Goal: Complete application form

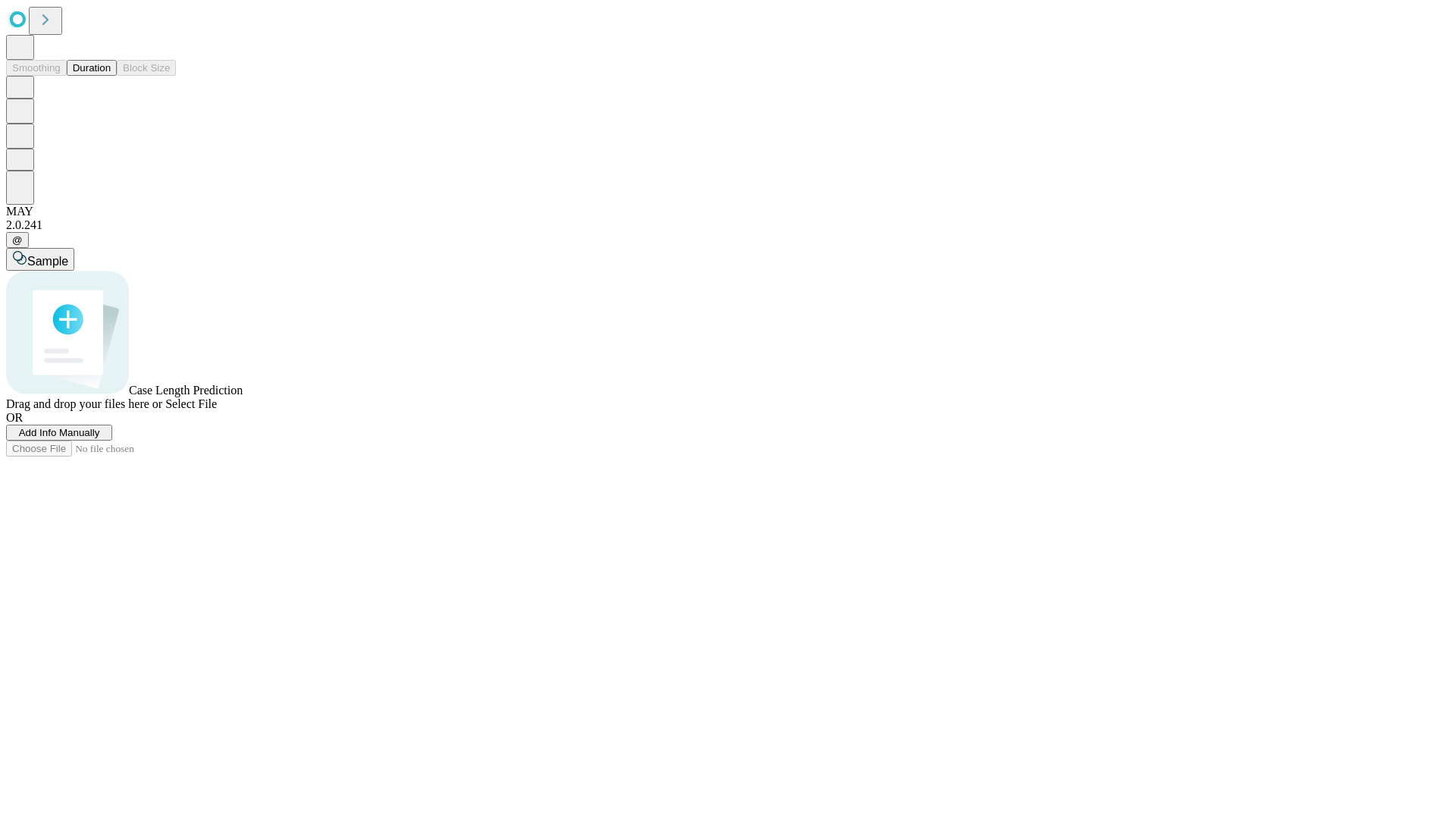
click at [100, 438] on span "Add Info Manually" at bounding box center [59, 432] width 81 height 11
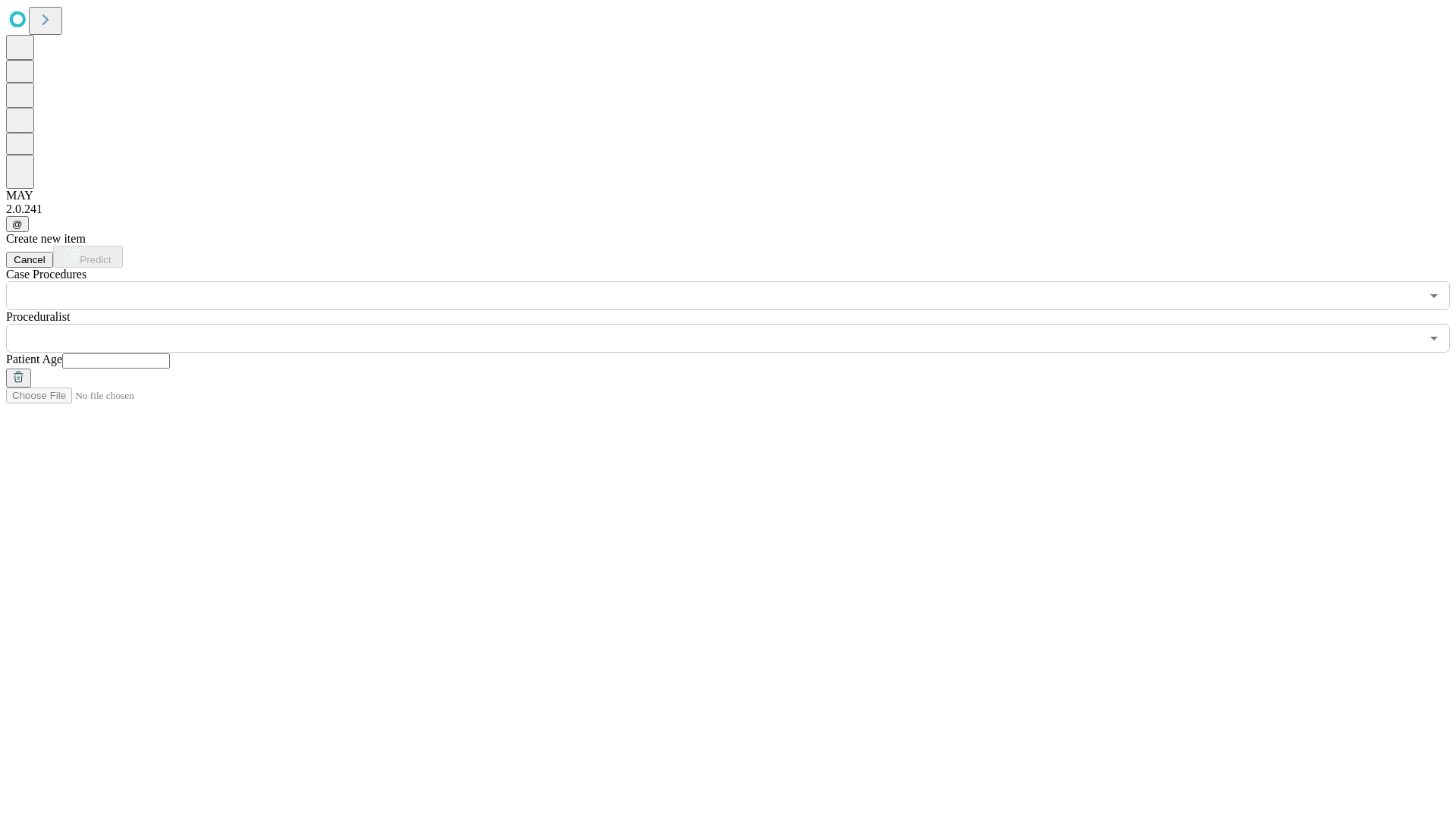
click at [170, 353] on input "text" at bounding box center [116, 360] width 108 height 15
type input "**"
click at [739, 324] on input "text" at bounding box center [713, 338] width 1414 height 29
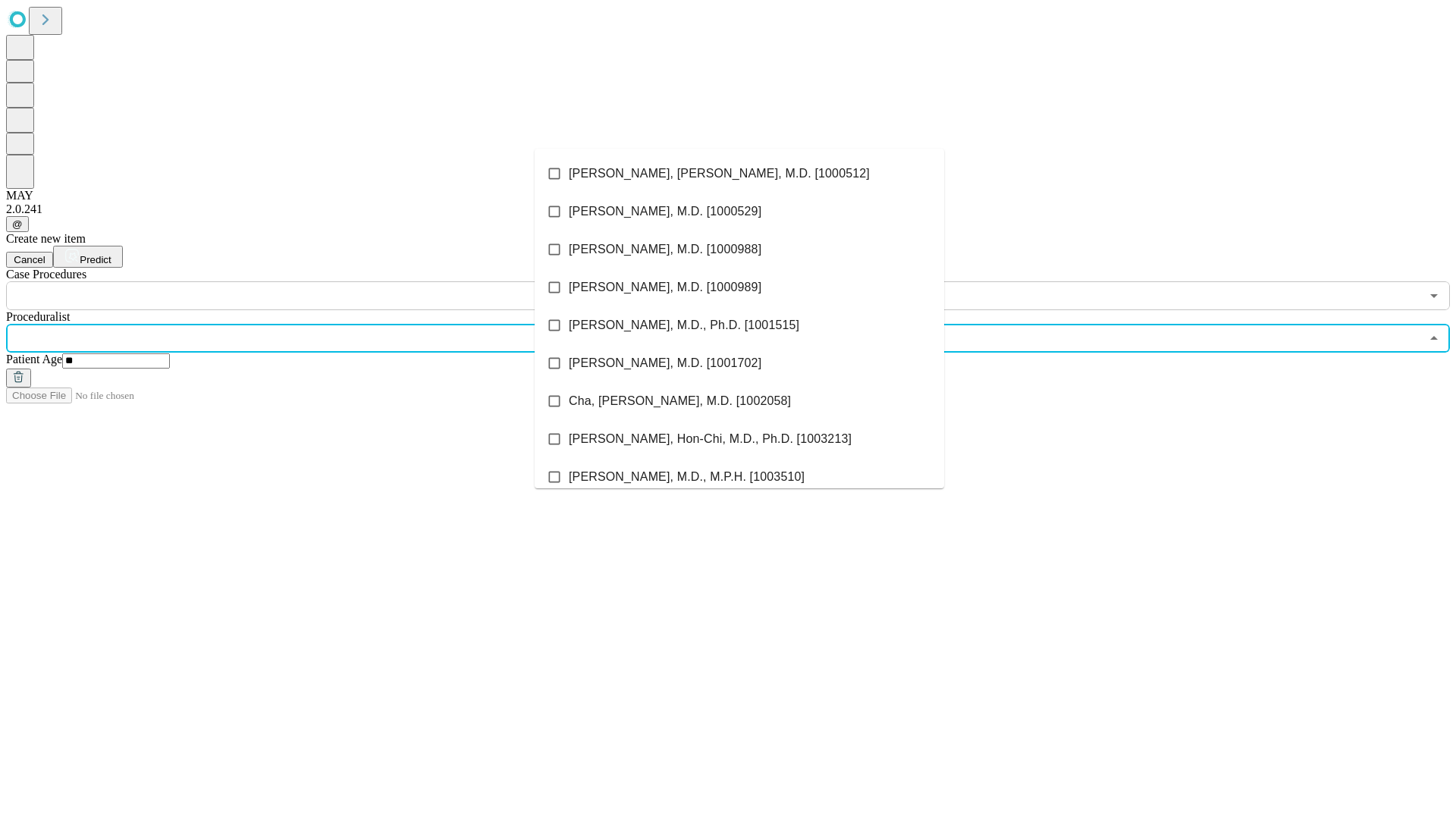
click at [740, 174] on li "[PERSON_NAME], [PERSON_NAME], M.D. [1000512]" at bounding box center [739, 173] width 409 height 38
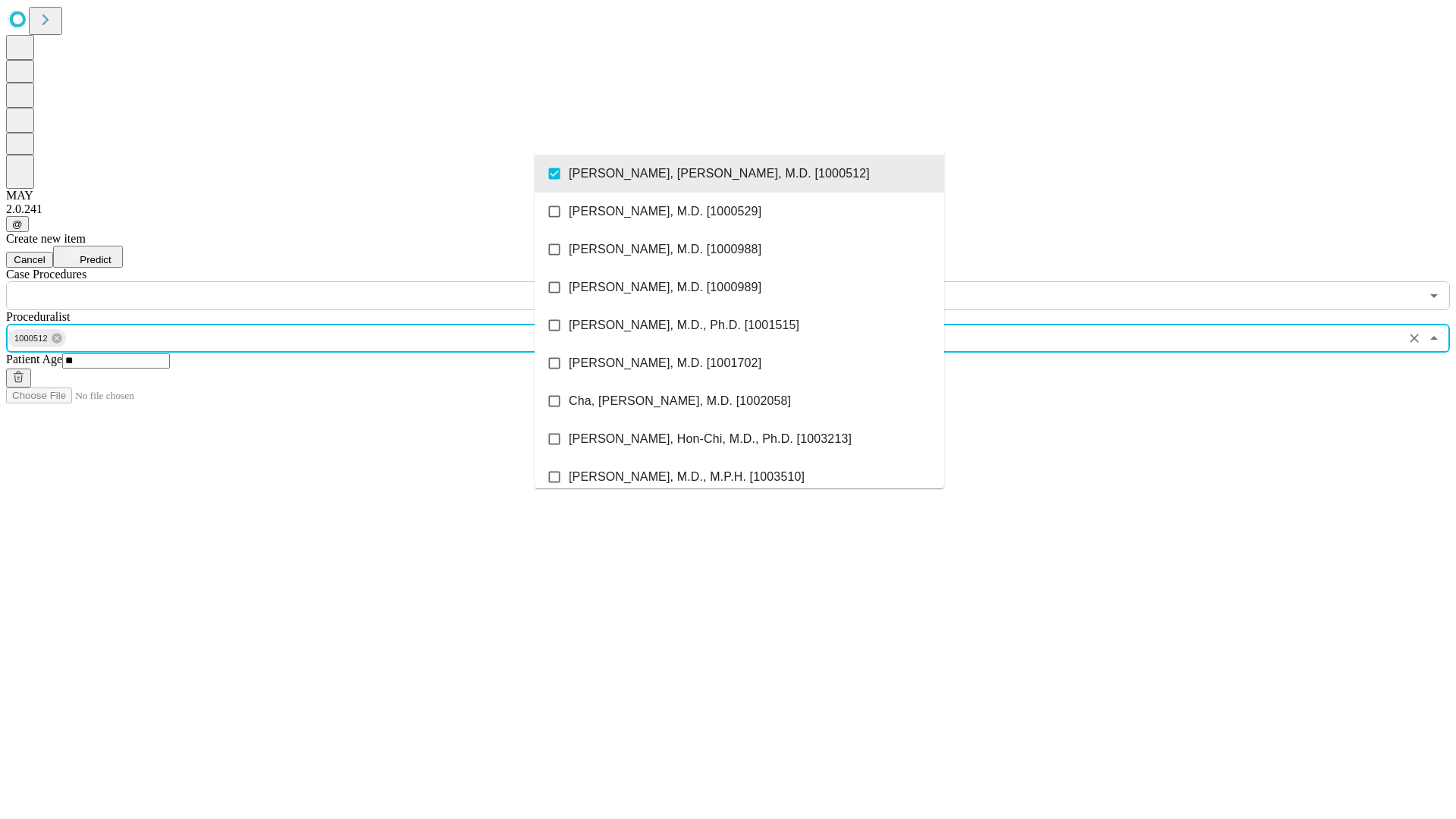
click at [318, 281] on input "text" at bounding box center [713, 296] width 1414 height 29
